Goal: Communication & Community: Answer question/provide support

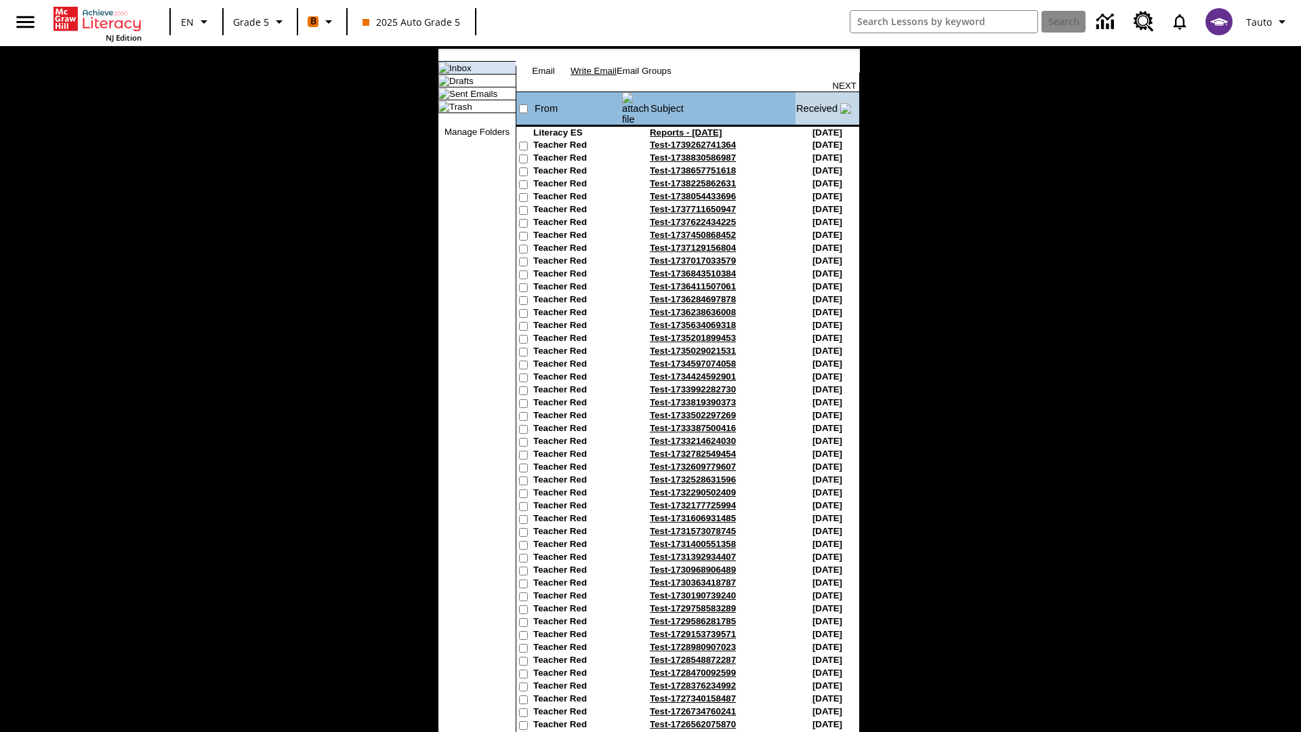
click at [617, 76] on link "Write Email" at bounding box center [594, 71] width 46 height 10
